Goal: Check status: Check status

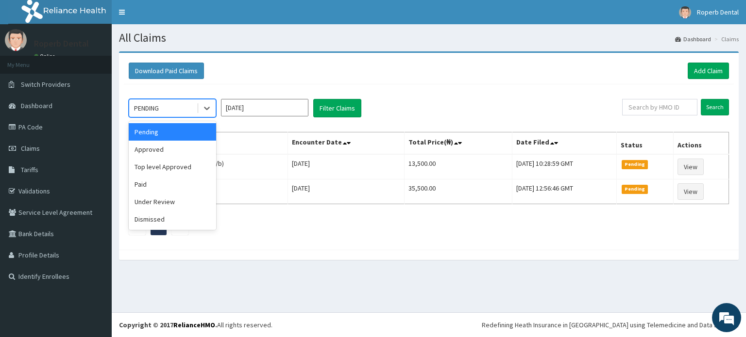
drag, startPoint x: 211, startPoint y: 112, endPoint x: 252, endPoint y: 139, distance: 49.3
click at [252, 139] on div "option Pending focused, 1 of 6. 6 results available. Use Up and Down to choose …" at bounding box center [429, 164] width 610 height 161
click at [189, 148] on div "Approved" at bounding box center [172, 149] width 87 height 17
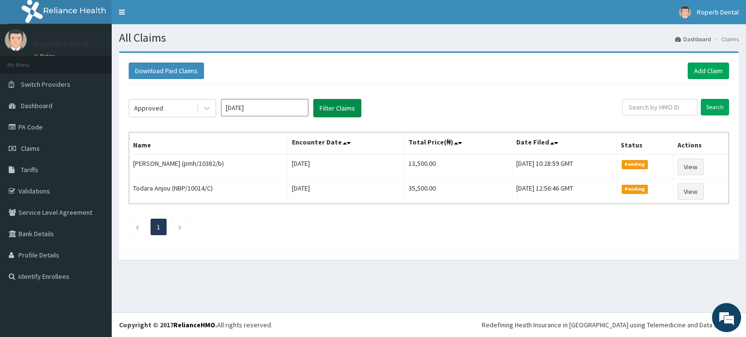
click at [323, 108] on button "Filter Claims" at bounding box center [337, 108] width 48 height 18
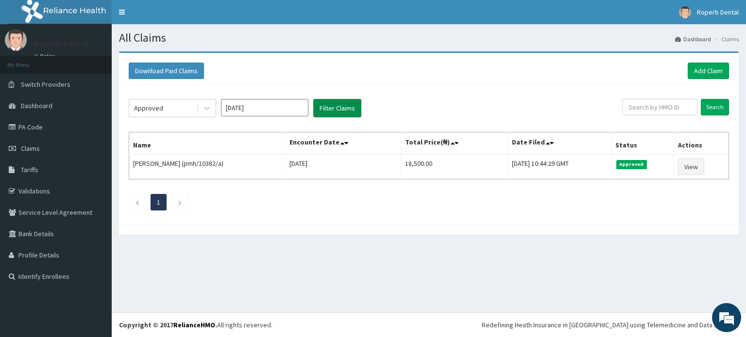
click at [323, 108] on button "Filter Claims" at bounding box center [337, 108] width 48 height 18
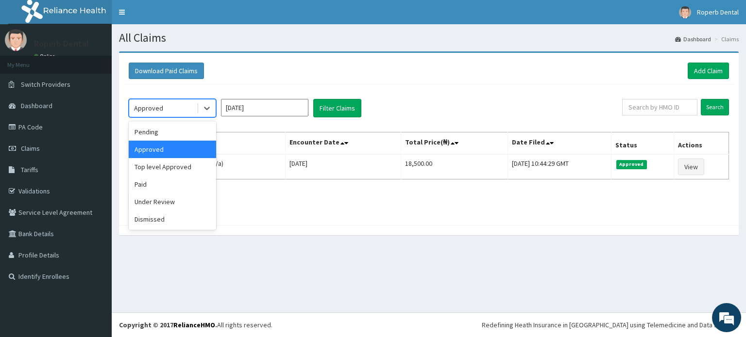
click at [184, 106] on div "Approved" at bounding box center [162, 108] width 67 height 16
click at [167, 179] on div "Paid" at bounding box center [172, 184] width 87 height 17
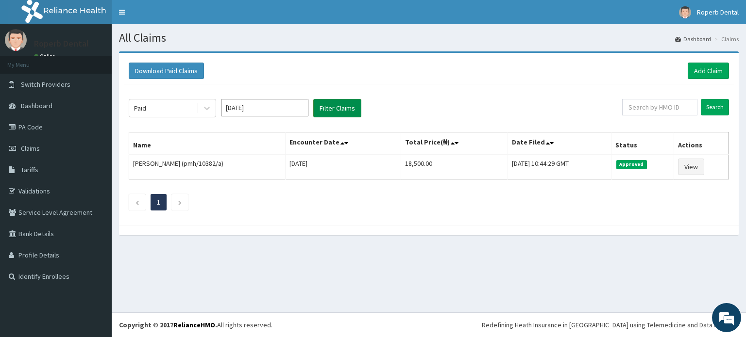
click at [341, 115] on button "Filter Claims" at bounding box center [337, 108] width 48 height 18
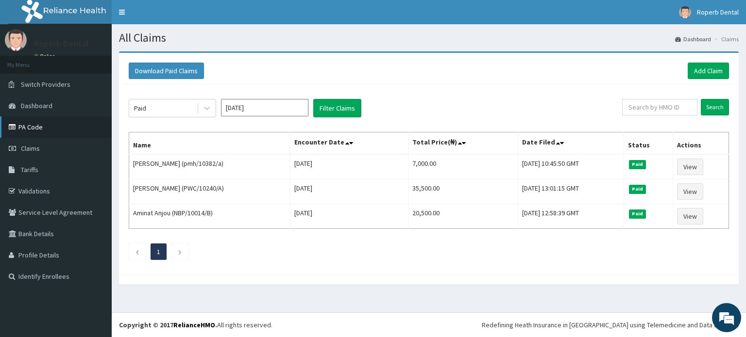
click at [41, 126] on link "PA Code" at bounding box center [56, 127] width 112 height 21
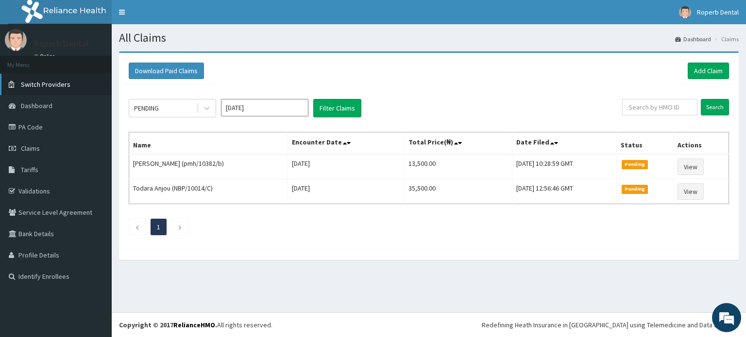
click at [35, 86] on span "Switch Providers" at bounding box center [46, 84] width 50 height 9
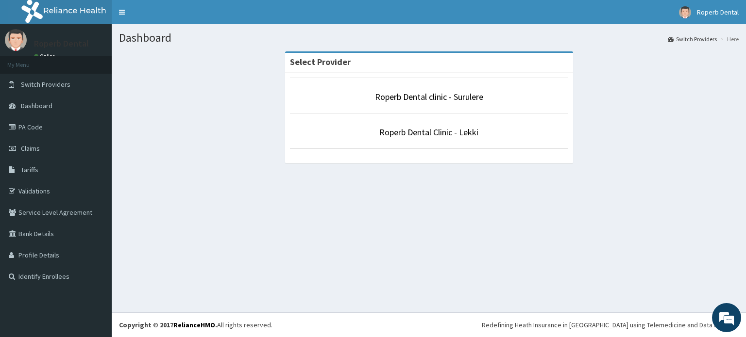
click at [391, 102] on p "Roperb Dental clinic - Surulere" at bounding box center [429, 97] width 278 height 13
click at [405, 94] on link "Roperb Dental clinic - Surulere" at bounding box center [429, 96] width 108 height 11
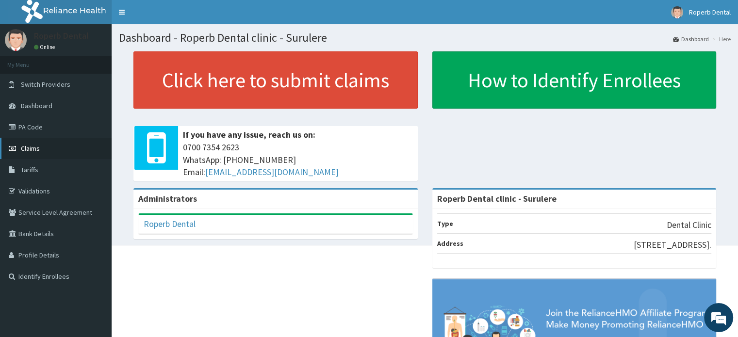
click at [25, 147] on span "Claims" at bounding box center [30, 148] width 19 height 9
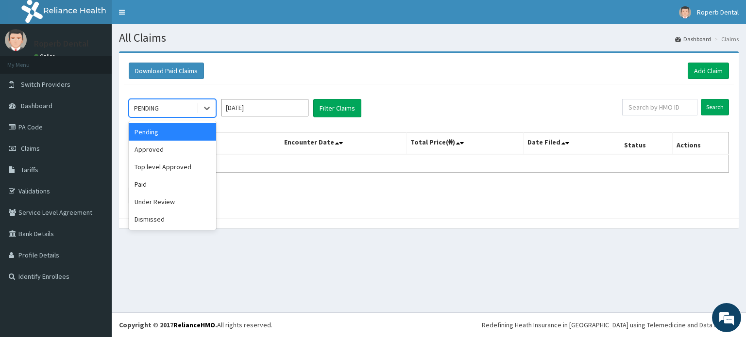
click at [175, 107] on div "PENDING" at bounding box center [162, 108] width 67 height 16
click at [157, 149] on div "Approved" at bounding box center [172, 149] width 87 height 17
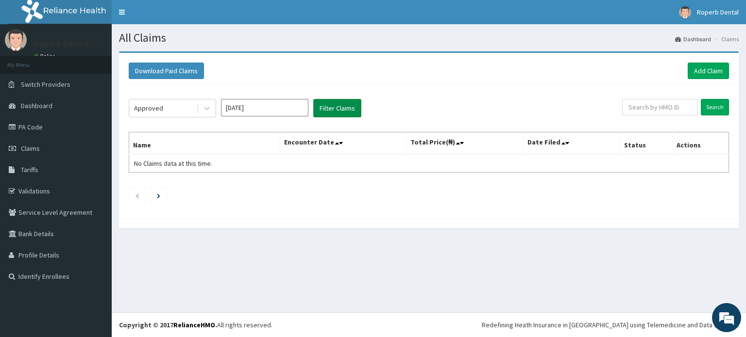
click at [323, 110] on button "Filter Claims" at bounding box center [337, 108] width 48 height 18
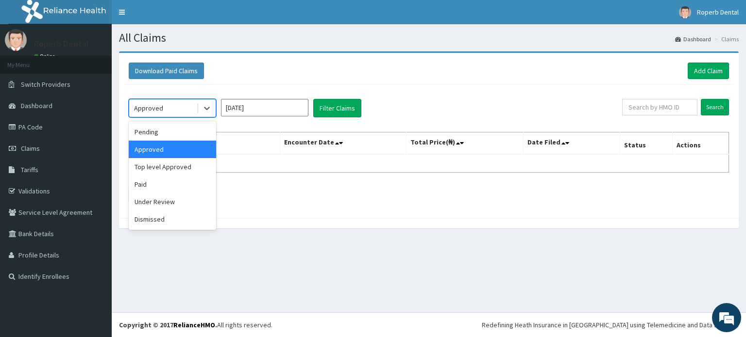
click at [183, 112] on div "Approved" at bounding box center [162, 108] width 67 height 16
click at [174, 180] on div "Paid" at bounding box center [172, 184] width 87 height 17
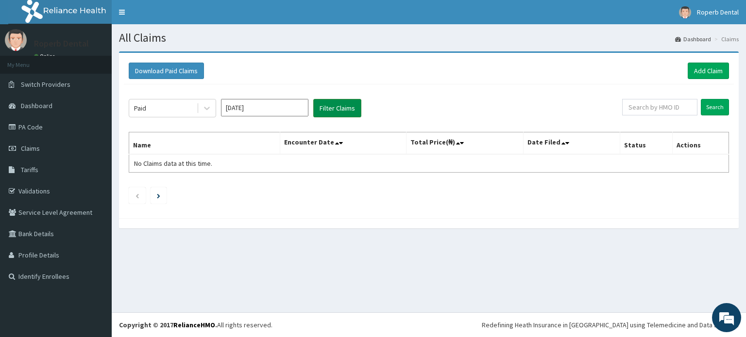
click at [341, 101] on button "Filter Claims" at bounding box center [337, 108] width 48 height 18
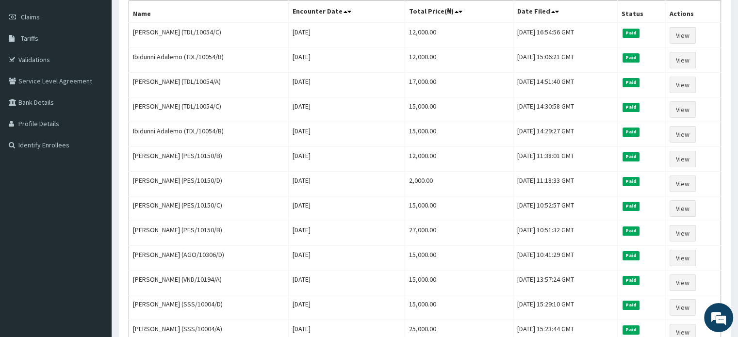
scroll to position [136, 0]
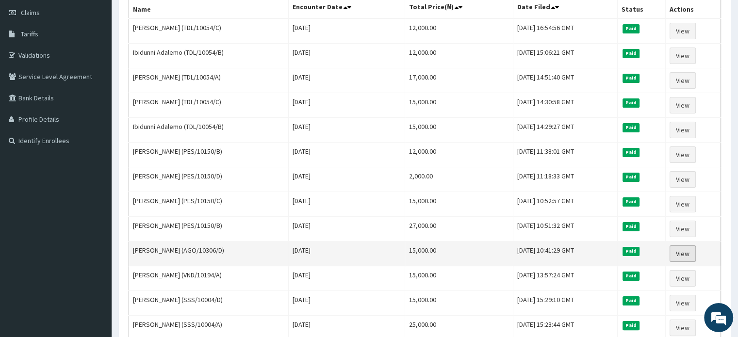
click at [687, 254] on link "View" at bounding box center [683, 254] width 26 height 17
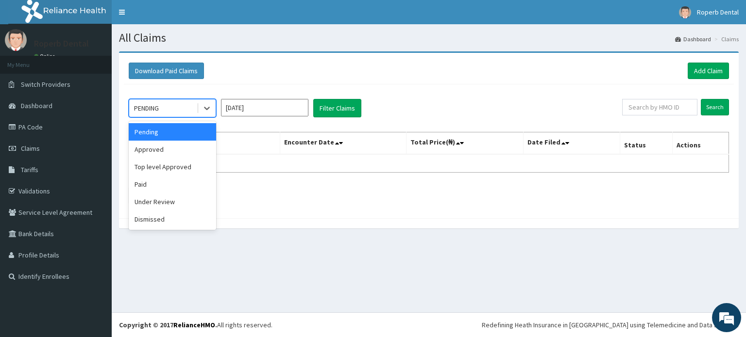
click at [174, 105] on div "PENDING" at bounding box center [162, 108] width 67 height 16
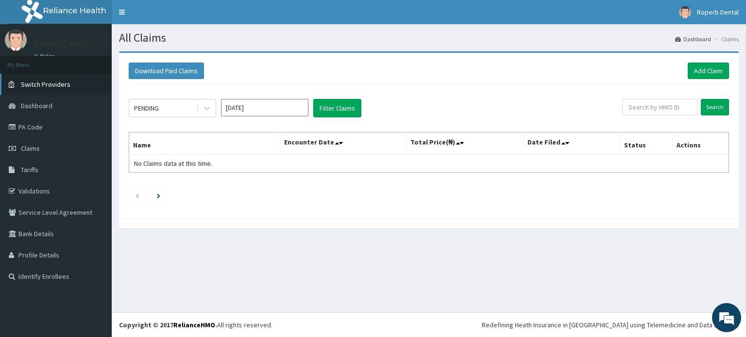
click at [62, 87] on span "Switch Providers" at bounding box center [46, 84] width 50 height 9
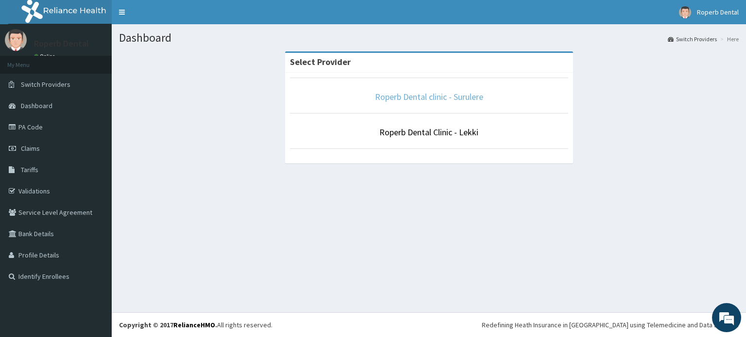
click at [407, 99] on link "Roperb Dental clinic - Surulere" at bounding box center [429, 96] width 108 height 11
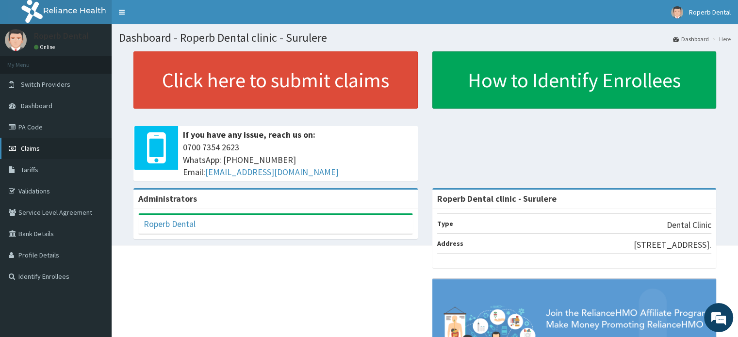
click at [37, 145] on span "Claims" at bounding box center [30, 148] width 19 height 9
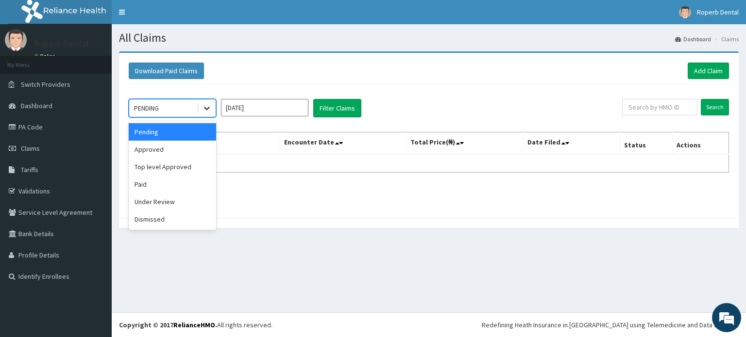
click at [202, 108] on icon at bounding box center [207, 108] width 10 height 10
click at [181, 141] on div "Approved" at bounding box center [172, 149] width 87 height 17
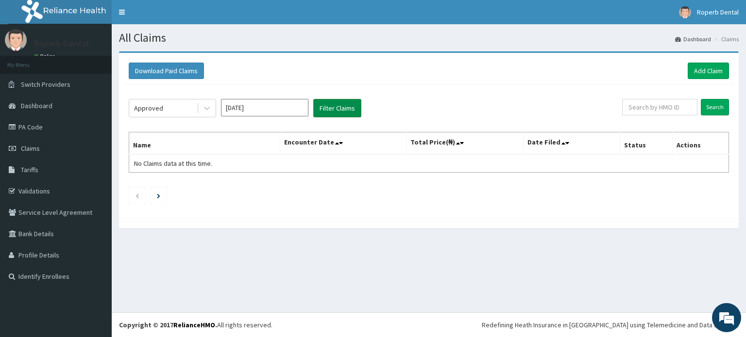
click at [324, 109] on button "Filter Claims" at bounding box center [337, 108] width 48 height 18
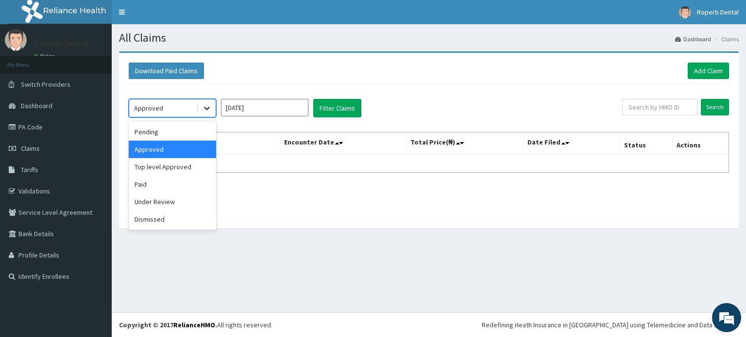
click at [209, 107] on icon at bounding box center [207, 108] width 6 height 3
click at [167, 184] on div "Paid" at bounding box center [172, 184] width 87 height 17
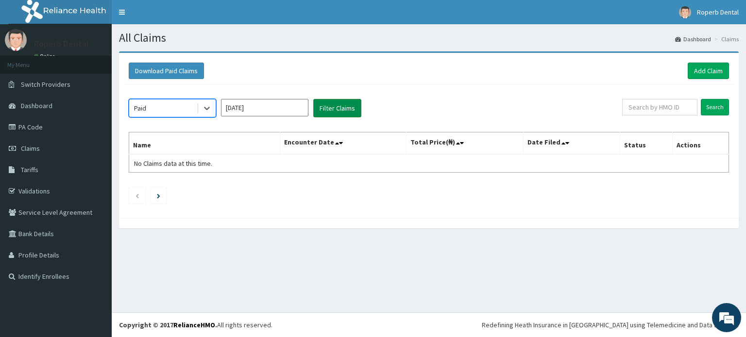
click at [328, 106] on button "Filter Claims" at bounding box center [337, 108] width 48 height 18
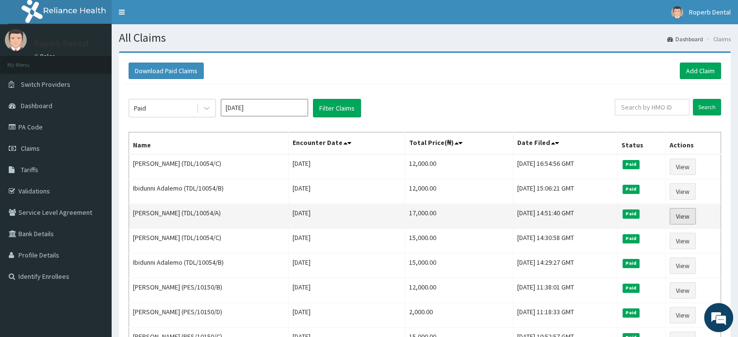
click at [690, 217] on link "View" at bounding box center [683, 216] width 26 height 17
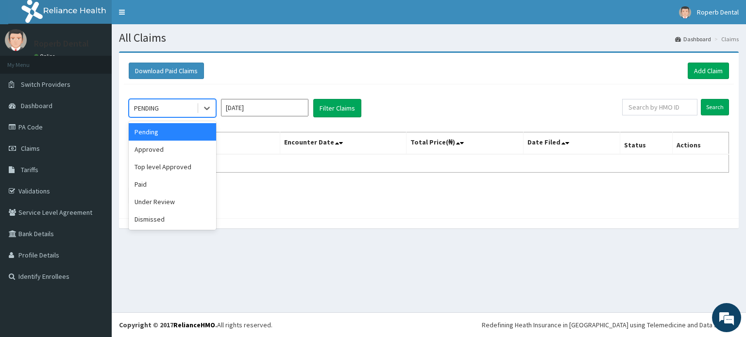
click at [180, 103] on div "PENDING" at bounding box center [162, 108] width 67 height 16
click at [157, 182] on div "Paid" at bounding box center [172, 184] width 87 height 17
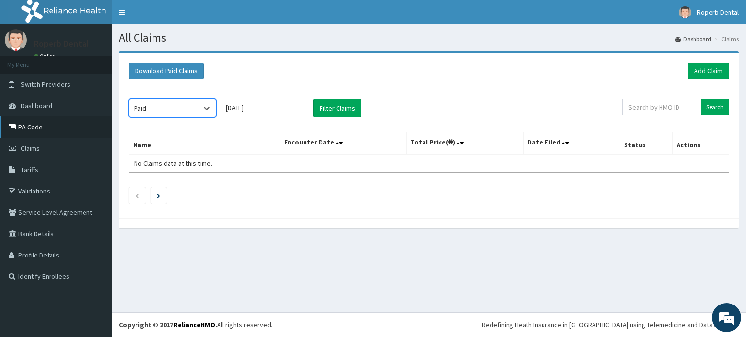
click at [54, 128] on link "PA Code" at bounding box center [56, 127] width 112 height 21
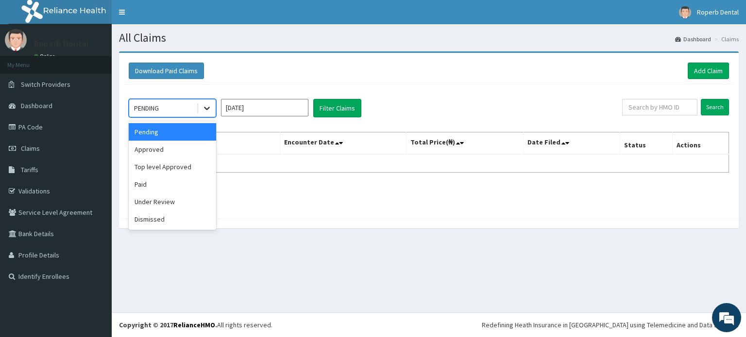
click at [200, 110] on div at bounding box center [206, 108] width 17 height 17
click at [174, 153] on div "Approved" at bounding box center [172, 149] width 87 height 17
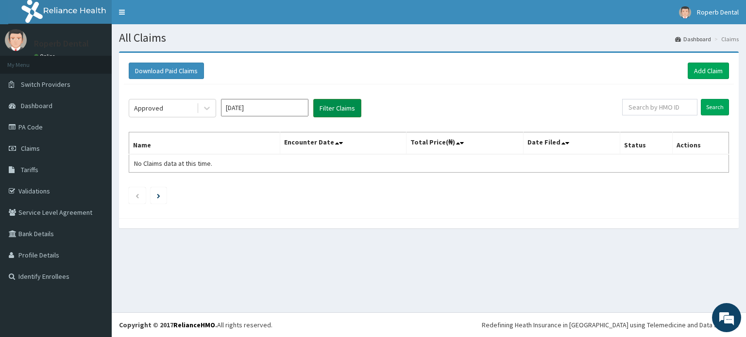
click at [330, 110] on button "Filter Claims" at bounding box center [337, 108] width 48 height 18
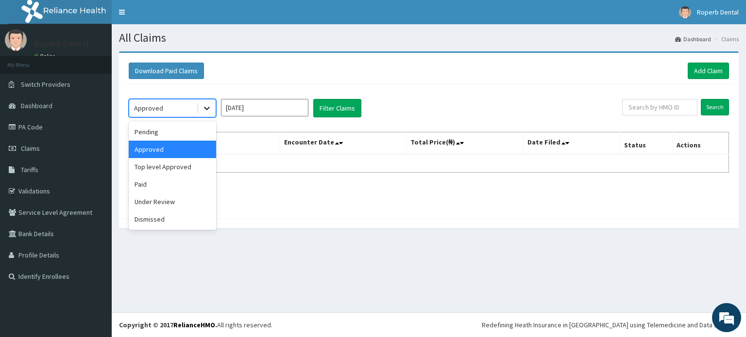
click at [212, 111] on div at bounding box center [206, 108] width 17 height 17
click at [172, 182] on div "Paid" at bounding box center [172, 184] width 87 height 17
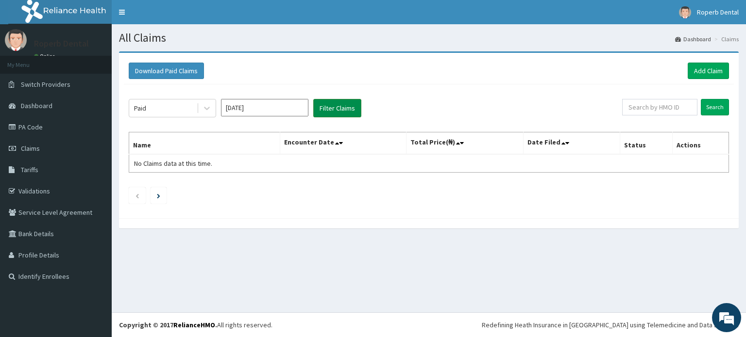
click at [341, 108] on button "Filter Claims" at bounding box center [337, 108] width 48 height 18
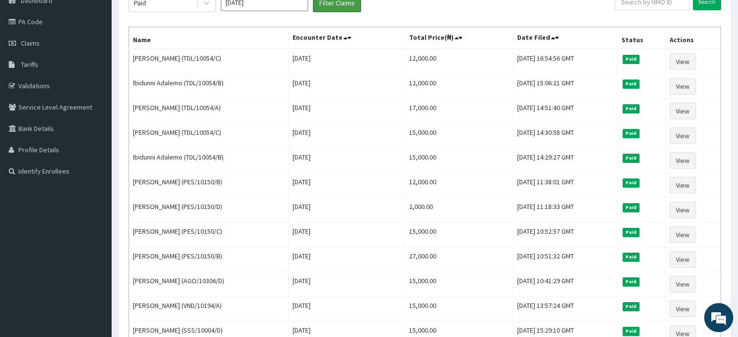
scroll to position [97, 0]
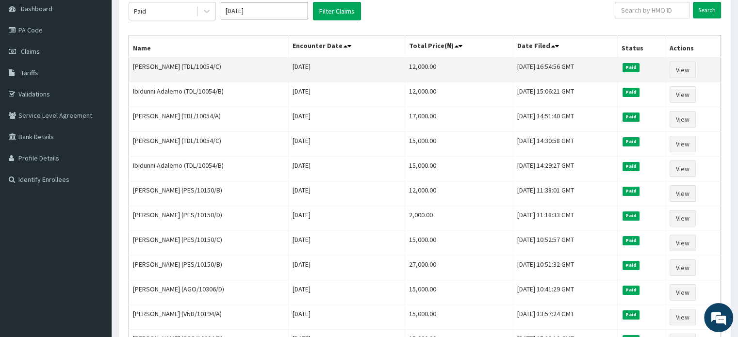
click at [686, 60] on td "View" at bounding box center [693, 69] width 55 height 25
click at [686, 66] on link "View" at bounding box center [683, 70] width 26 height 17
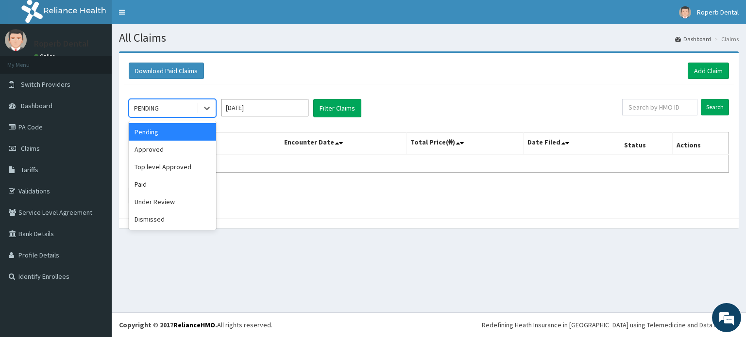
click at [169, 108] on div "PENDING" at bounding box center [162, 108] width 67 height 16
click at [154, 180] on div "Paid" at bounding box center [172, 184] width 87 height 17
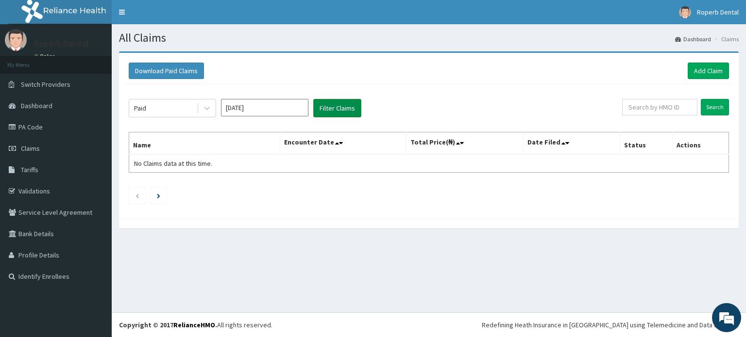
click at [342, 105] on button "Filter Claims" at bounding box center [337, 108] width 48 height 18
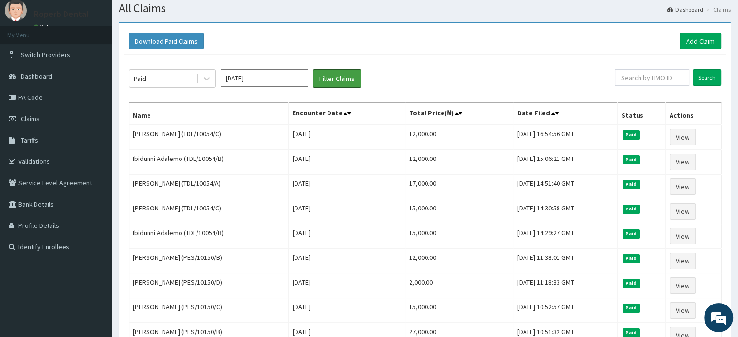
scroll to position [39, 0]
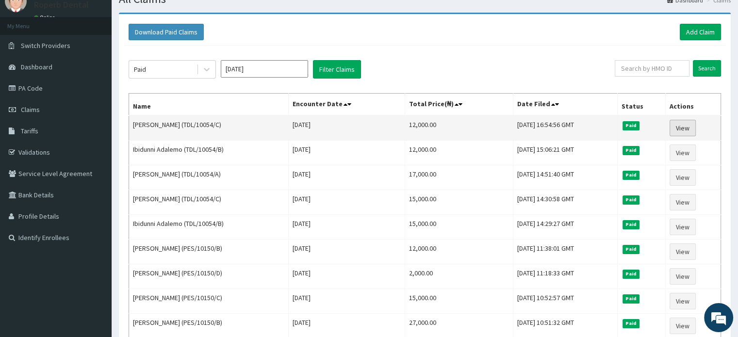
click at [686, 130] on link "View" at bounding box center [683, 128] width 26 height 17
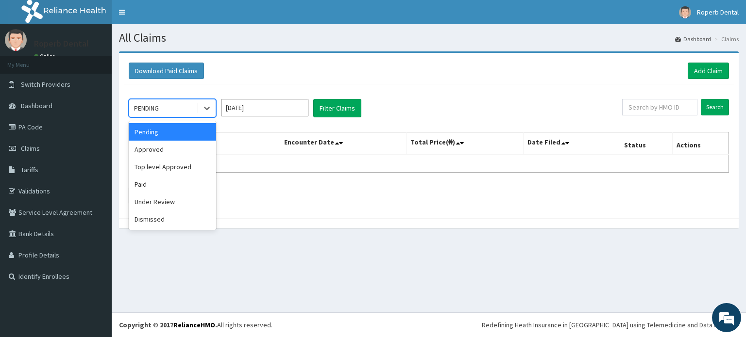
click at [161, 101] on div "PENDING" at bounding box center [162, 108] width 67 height 16
click at [157, 185] on div "Paid" at bounding box center [172, 184] width 87 height 17
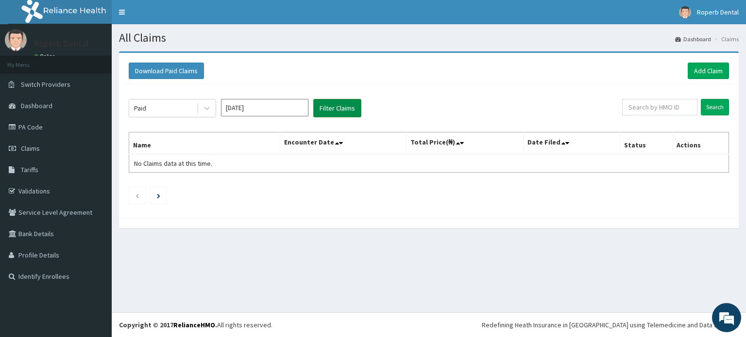
click at [331, 111] on button "Filter Claims" at bounding box center [337, 108] width 48 height 18
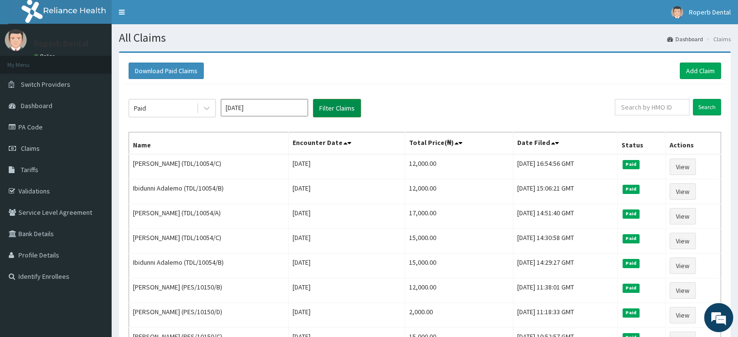
click at [331, 111] on button "Filter Claims" at bounding box center [337, 108] width 48 height 18
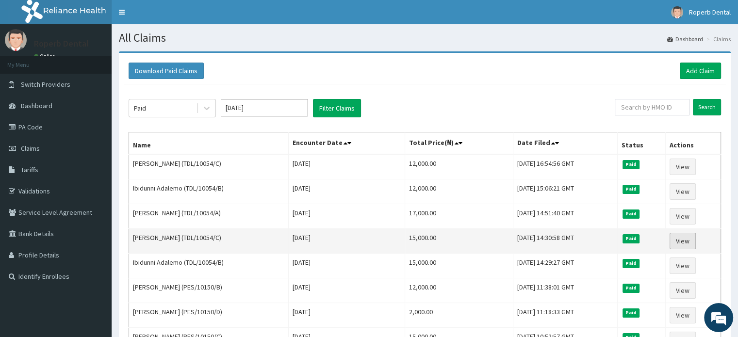
click at [687, 242] on link "View" at bounding box center [683, 241] width 26 height 17
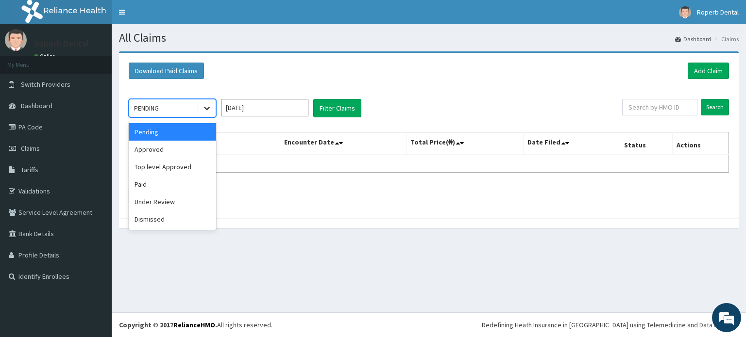
click at [207, 112] on icon at bounding box center [207, 108] width 10 height 10
click at [171, 182] on div "Paid" at bounding box center [172, 184] width 87 height 17
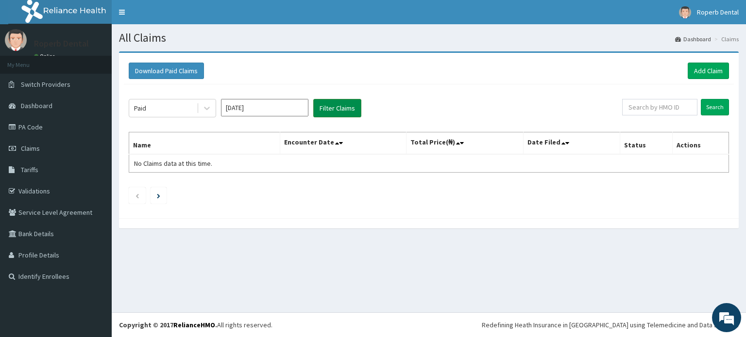
click at [326, 110] on button "Filter Claims" at bounding box center [337, 108] width 48 height 18
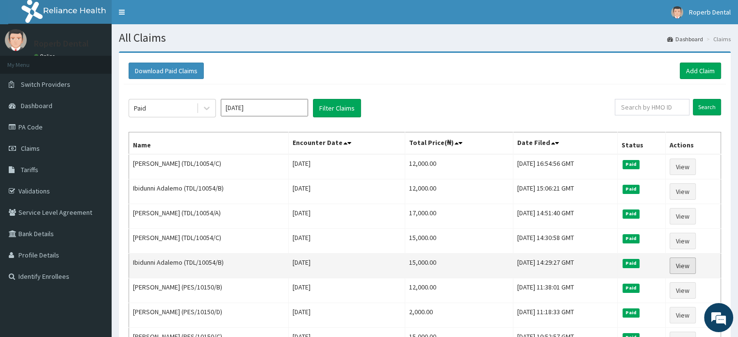
click at [693, 266] on link "View" at bounding box center [683, 266] width 26 height 17
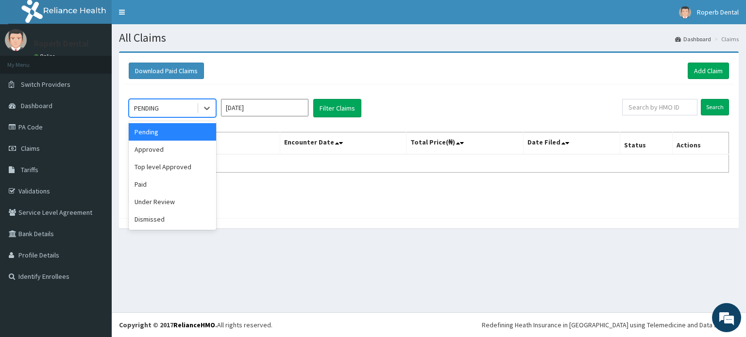
click at [144, 101] on div "PENDING" at bounding box center [162, 108] width 67 height 16
click at [153, 184] on div "Paid" at bounding box center [172, 184] width 87 height 17
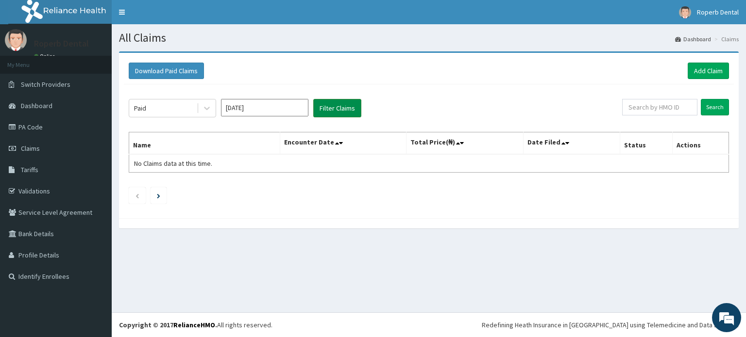
click at [334, 109] on button "Filter Claims" at bounding box center [337, 108] width 48 height 18
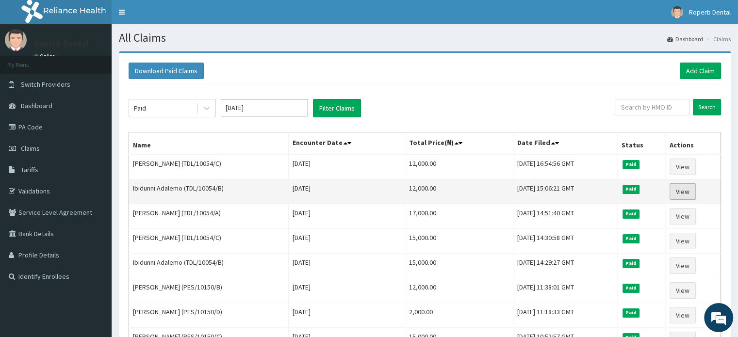
click at [677, 188] on link "View" at bounding box center [683, 192] width 26 height 17
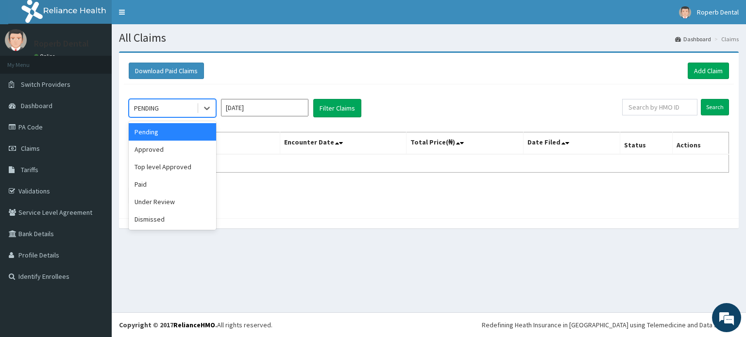
click at [186, 110] on div "PENDING" at bounding box center [162, 108] width 67 height 16
click at [169, 185] on div "Paid" at bounding box center [172, 184] width 87 height 17
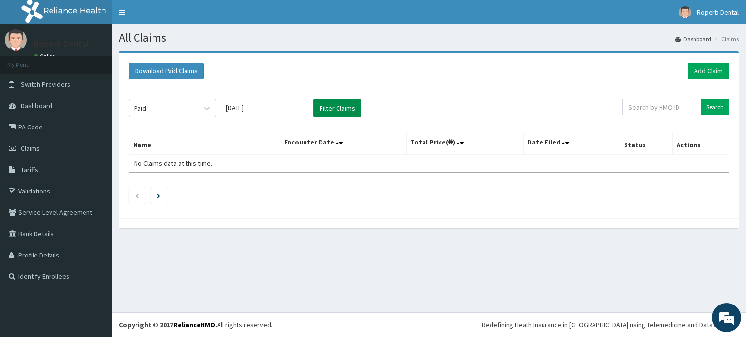
click at [350, 110] on button "Filter Claims" at bounding box center [337, 108] width 48 height 18
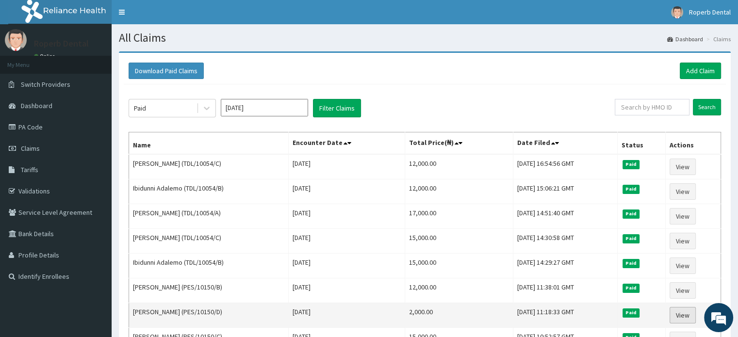
click at [680, 313] on link "View" at bounding box center [683, 315] width 26 height 17
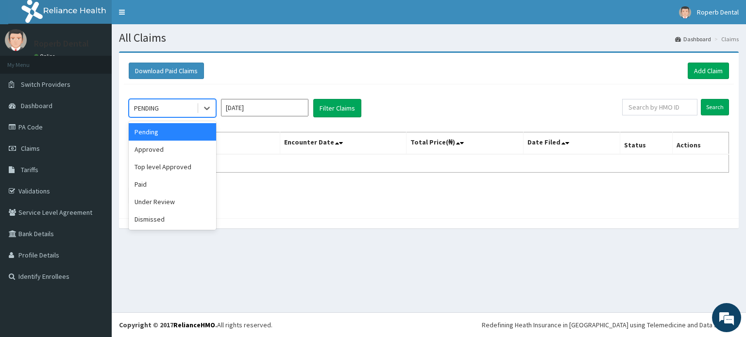
click at [173, 113] on div "PENDING" at bounding box center [162, 108] width 67 height 16
click at [159, 190] on div "Paid" at bounding box center [172, 184] width 87 height 17
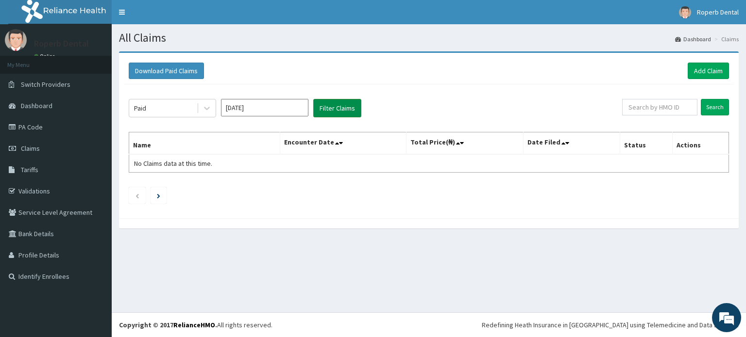
click at [337, 112] on button "Filter Claims" at bounding box center [337, 108] width 48 height 18
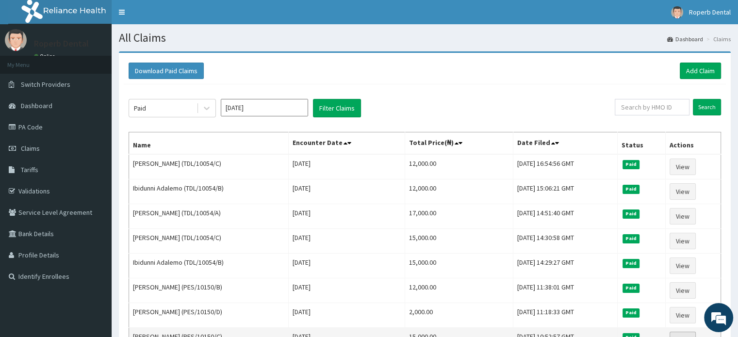
click at [683, 334] on link "View" at bounding box center [683, 340] width 26 height 17
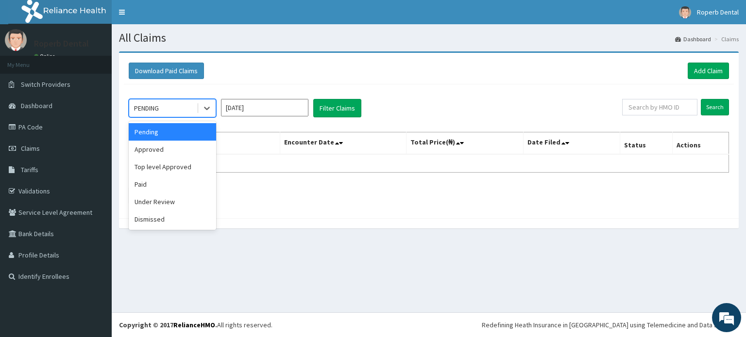
click at [164, 111] on div "PENDING" at bounding box center [162, 108] width 67 height 16
click at [159, 184] on div "Paid" at bounding box center [172, 184] width 87 height 17
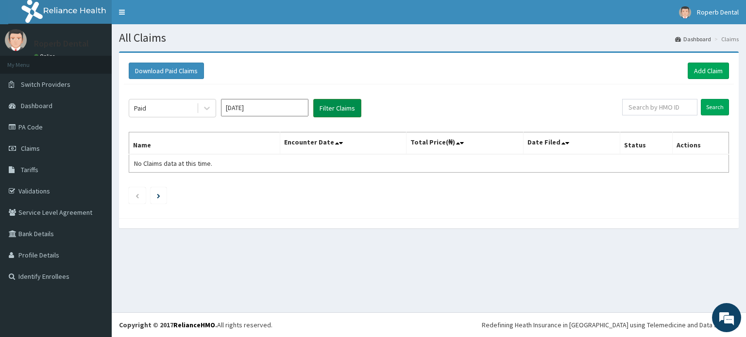
click at [341, 114] on button "Filter Claims" at bounding box center [337, 108] width 48 height 18
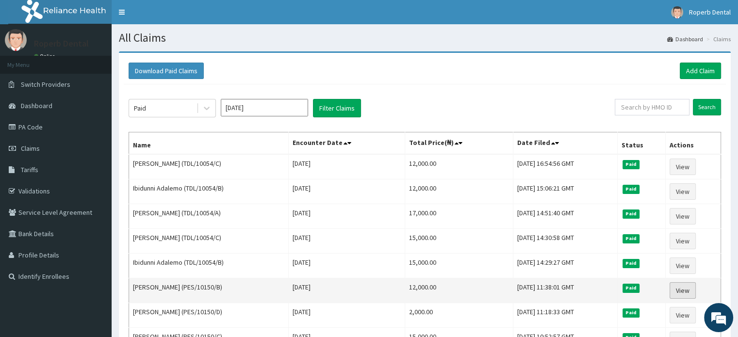
click at [686, 283] on link "View" at bounding box center [683, 291] width 26 height 17
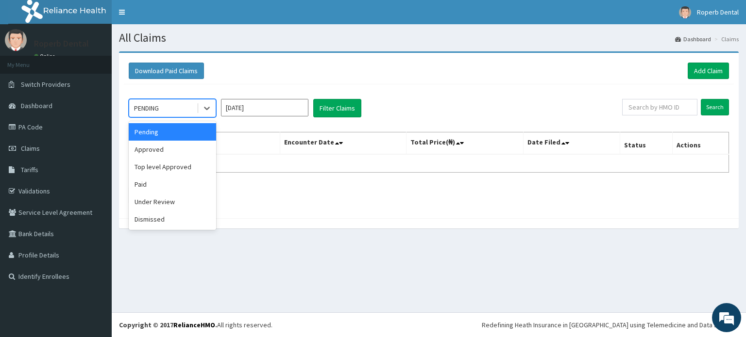
click at [151, 107] on div "PENDING" at bounding box center [146, 108] width 25 height 10
click at [153, 180] on div "Paid" at bounding box center [172, 184] width 87 height 17
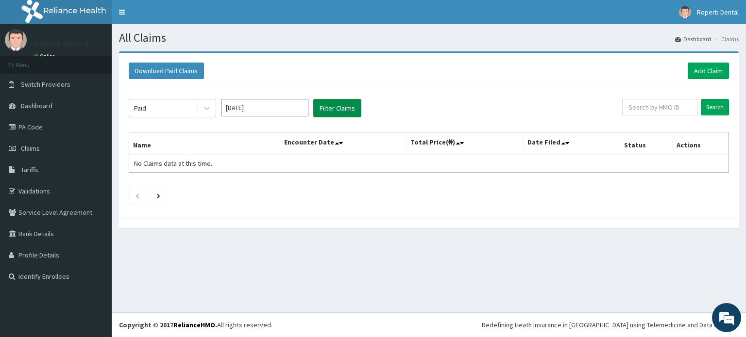
click at [339, 109] on button "Filter Claims" at bounding box center [337, 108] width 48 height 18
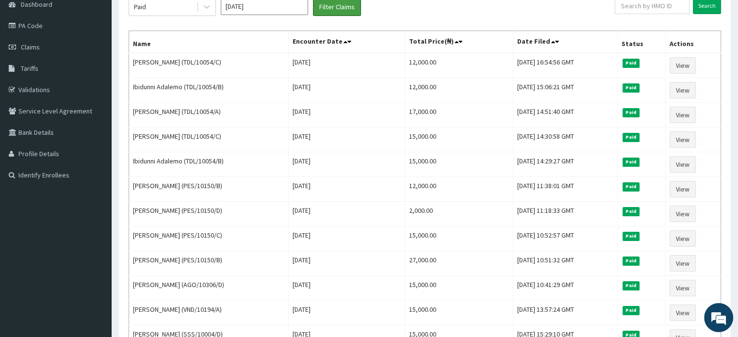
scroll to position [103, 0]
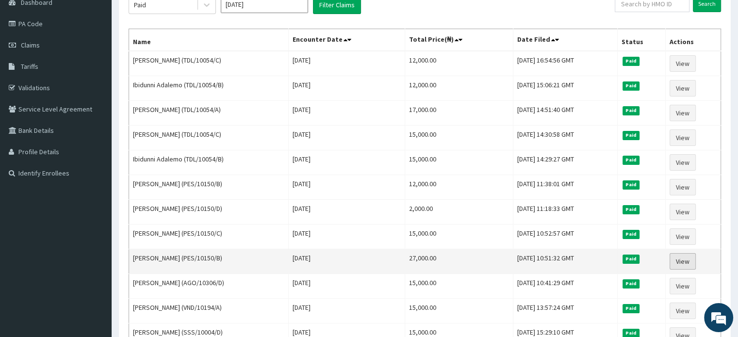
click at [684, 261] on link "View" at bounding box center [683, 261] width 26 height 17
